Goal: Transaction & Acquisition: Download file/media

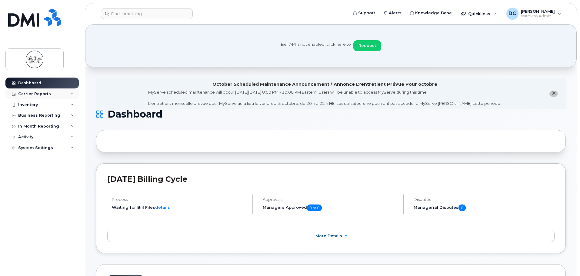
click at [47, 96] on div "Carrier Reports" at bounding box center [34, 94] width 33 height 5
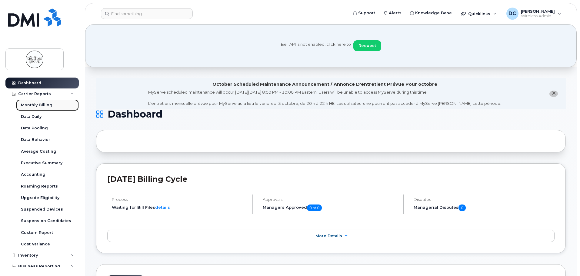
click at [46, 105] on div "Monthly Billing" at bounding box center [37, 104] width 32 height 5
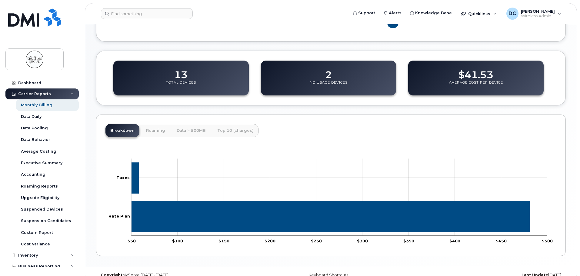
scroll to position [272, 0]
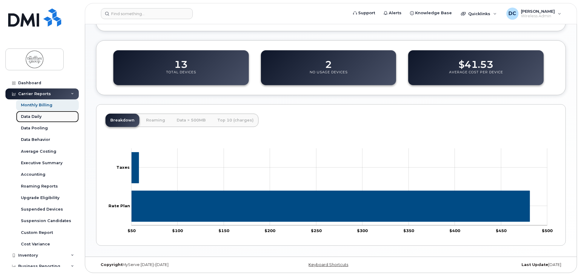
click at [40, 115] on div "Data Daily" at bounding box center [31, 116] width 21 height 5
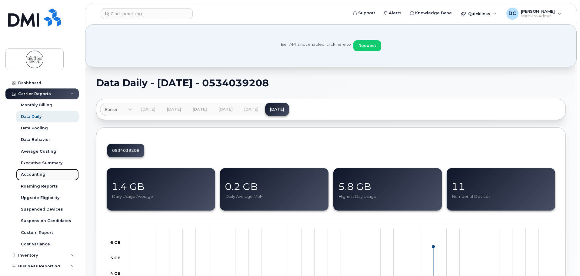
click at [46, 174] on link "Accounting" at bounding box center [47, 175] width 63 height 12
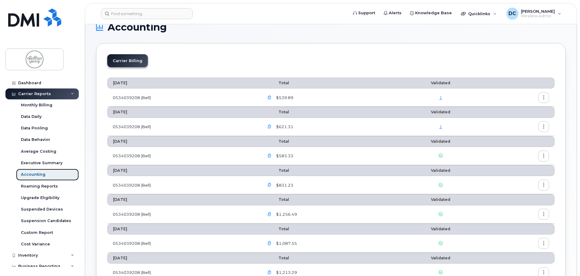
scroll to position [61, 0]
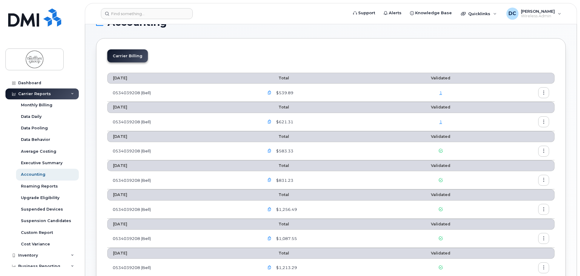
click at [270, 93] on icon "button" at bounding box center [270, 93] width 4 height 4
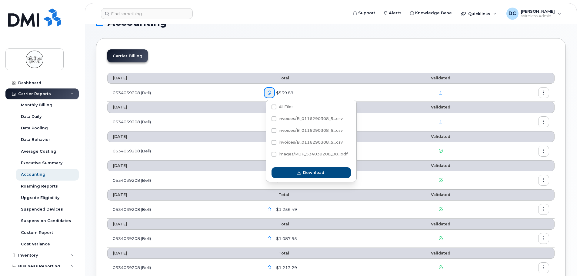
click at [312, 76] on th "Total" at bounding box center [325, 78] width 135 height 11
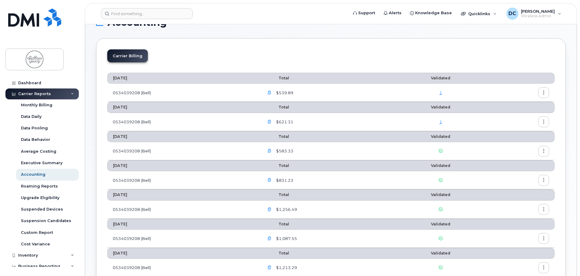
click at [540, 94] on button "button" at bounding box center [543, 92] width 11 height 11
click at [506, 117] on span "Download" at bounding box center [516, 117] width 24 height 5
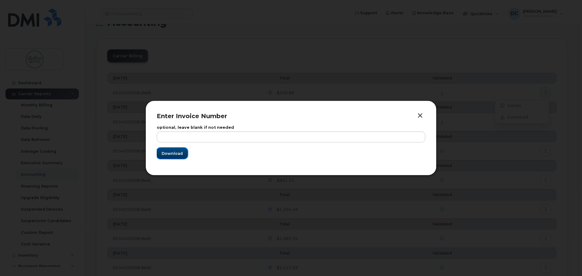
click at [179, 152] on span "Download" at bounding box center [172, 154] width 21 height 6
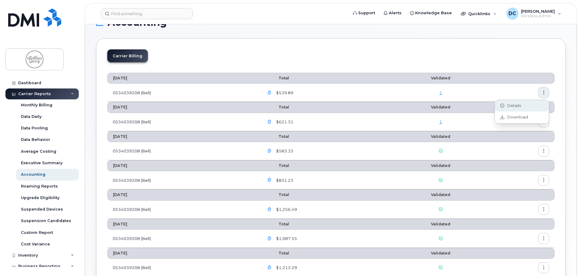
click at [523, 105] on div "Details" at bounding box center [522, 106] width 54 height 12
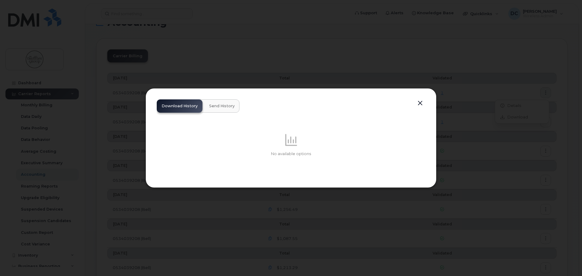
click at [224, 104] on span "Send History" at bounding box center [221, 106] width 25 height 5
click at [200, 107] on button "Download History" at bounding box center [180, 105] width 46 height 13
click at [420, 99] on button "button" at bounding box center [419, 103] width 9 height 8
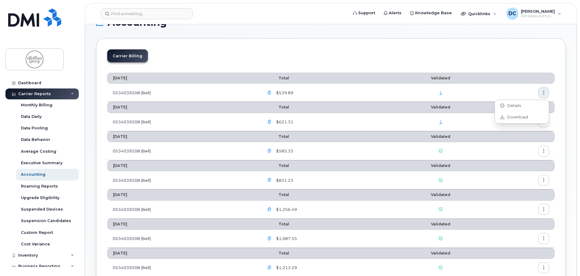
click at [342, 89] on div "$539.89" at bounding box center [326, 92] width 125 height 11
click at [271, 94] on icon "button" at bounding box center [270, 93] width 4 height 4
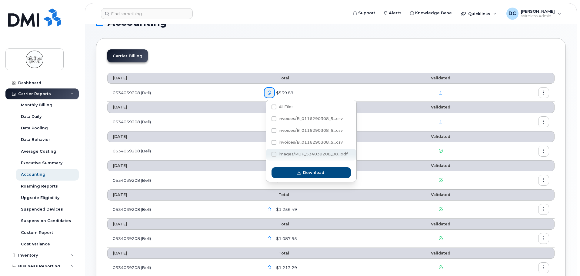
click at [301, 153] on span "images/PDF_534039208_08...pdf" at bounding box center [313, 154] width 69 height 5
click at [267, 153] on input "images/PDF_534039208_08...pdf" at bounding box center [265, 154] width 3 height 3
checkbox input "true"
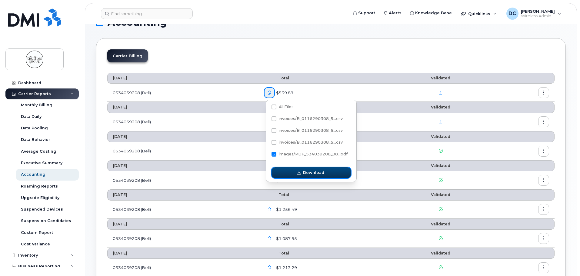
click at [304, 172] on span "Download" at bounding box center [313, 173] width 21 height 6
